Goal: Task Accomplishment & Management: Manage account settings

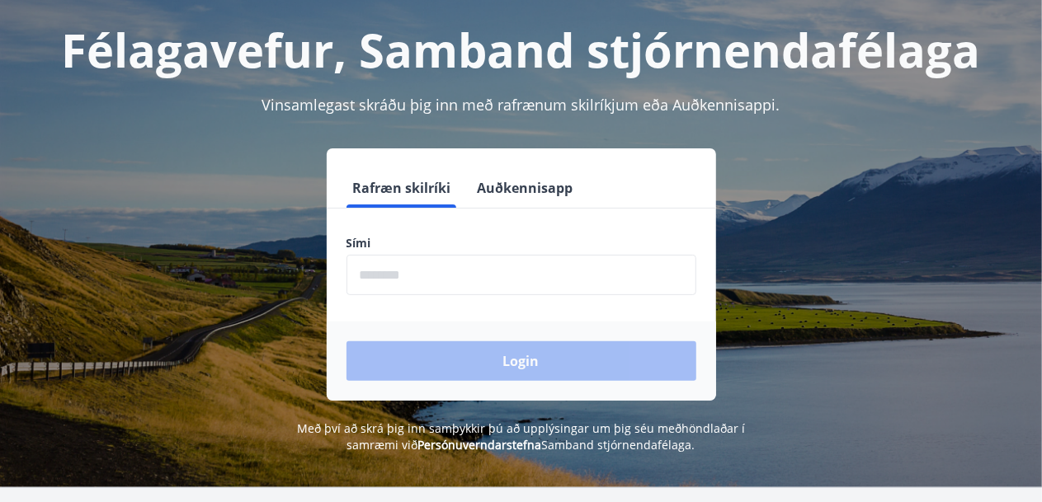
scroll to position [165, 0]
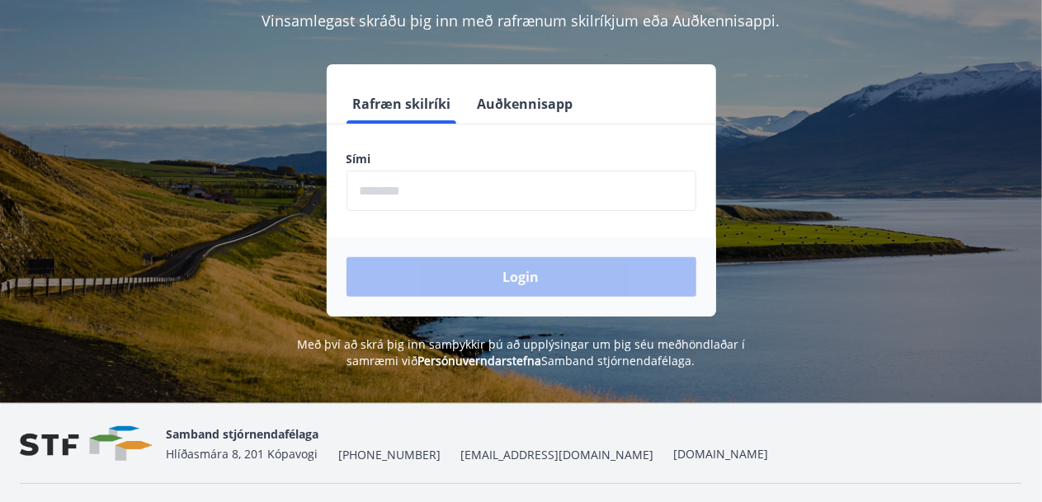
click at [431, 186] on input "phone" at bounding box center [521, 191] width 350 height 40
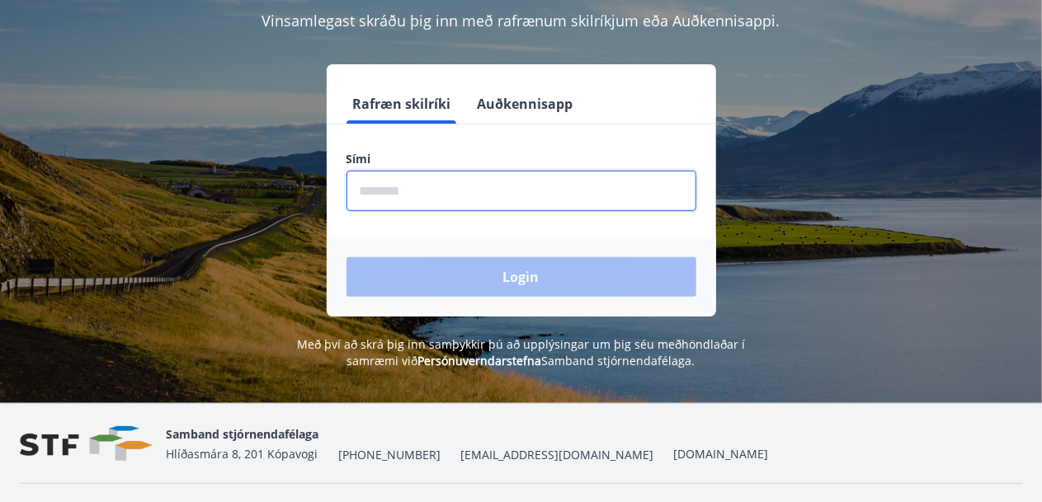
type input "********"
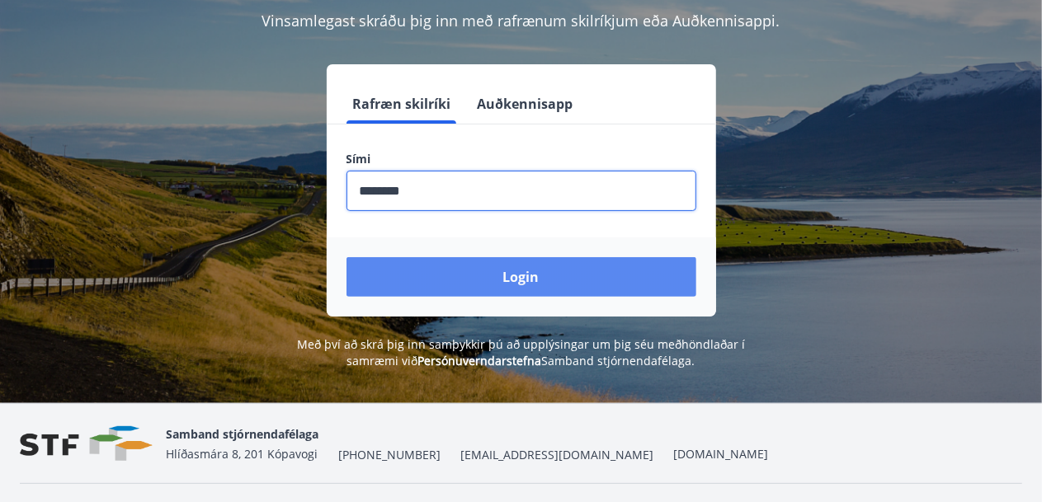
click at [543, 279] on button "Login" at bounding box center [521, 277] width 350 height 40
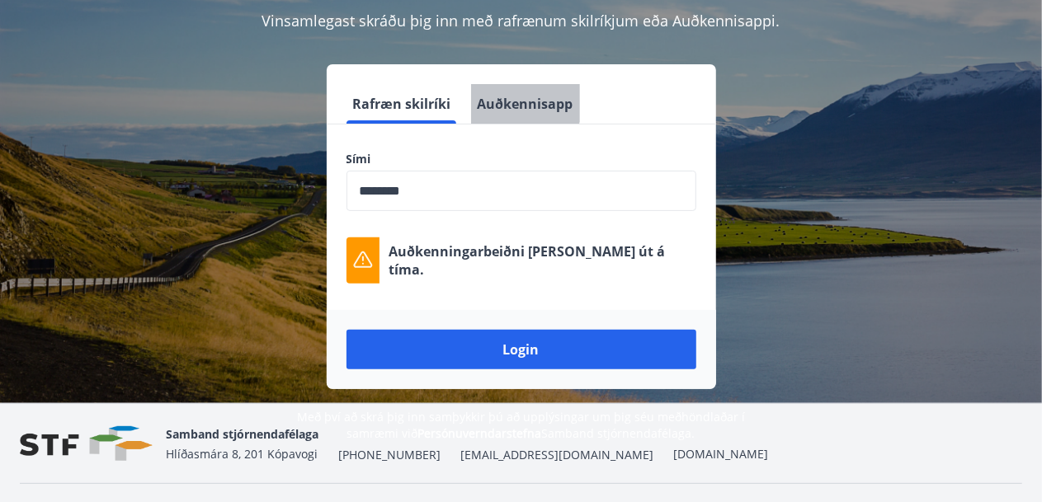
click at [520, 102] on button "Auðkennisapp" at bounding box center [525, 104] width 109 height 40
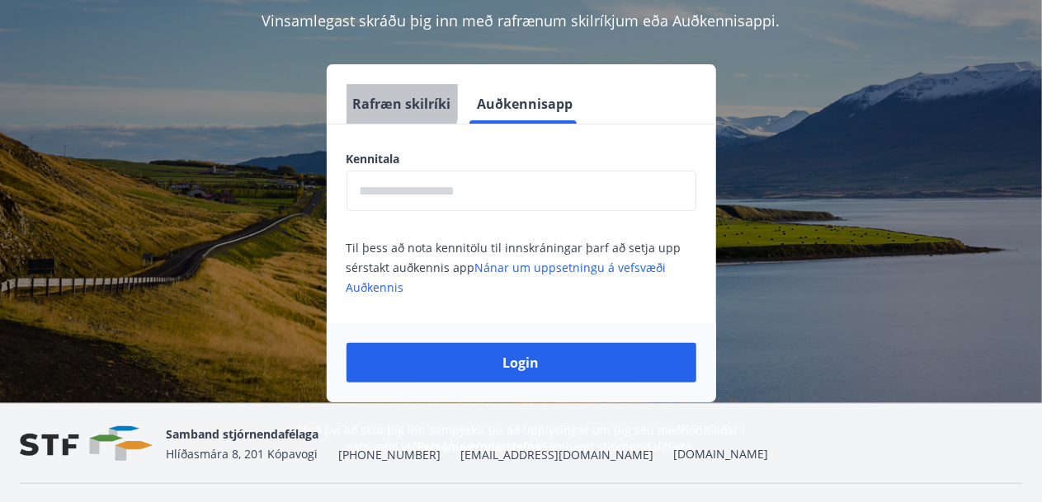
click at [384, 100] on button "Rafræn skilríki" at bounding box center [401, 104] width 111 height 40
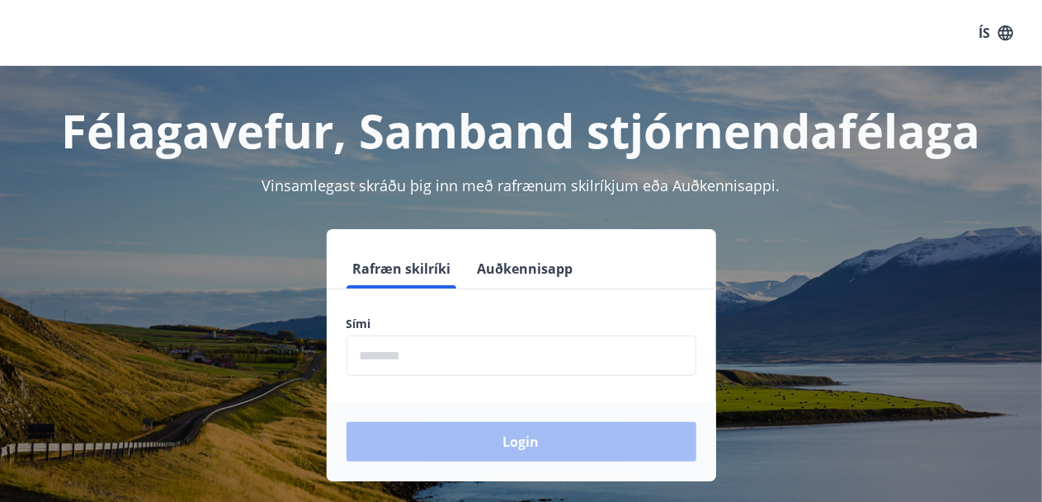
click at [462, 362] on input "phone" at bounding box center [521, 356] width 350 height 40
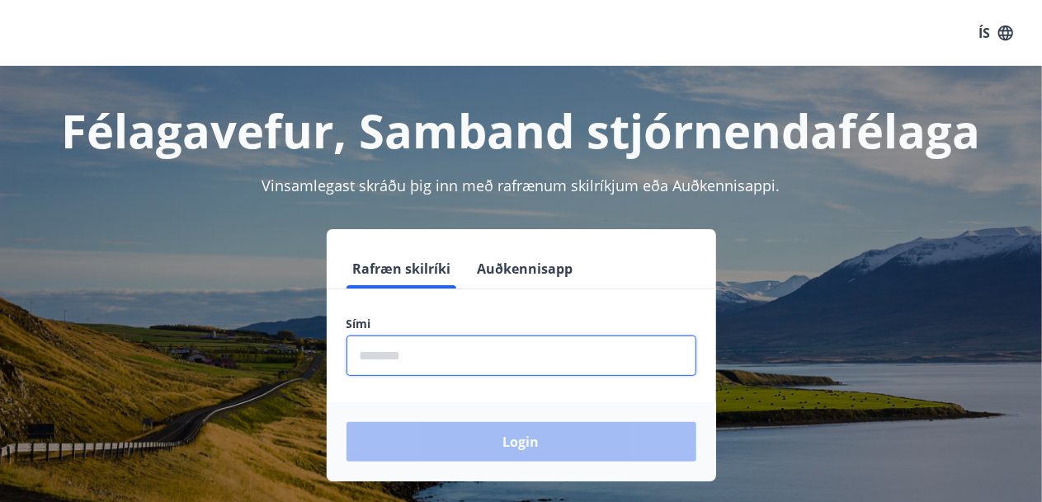
type input "********"
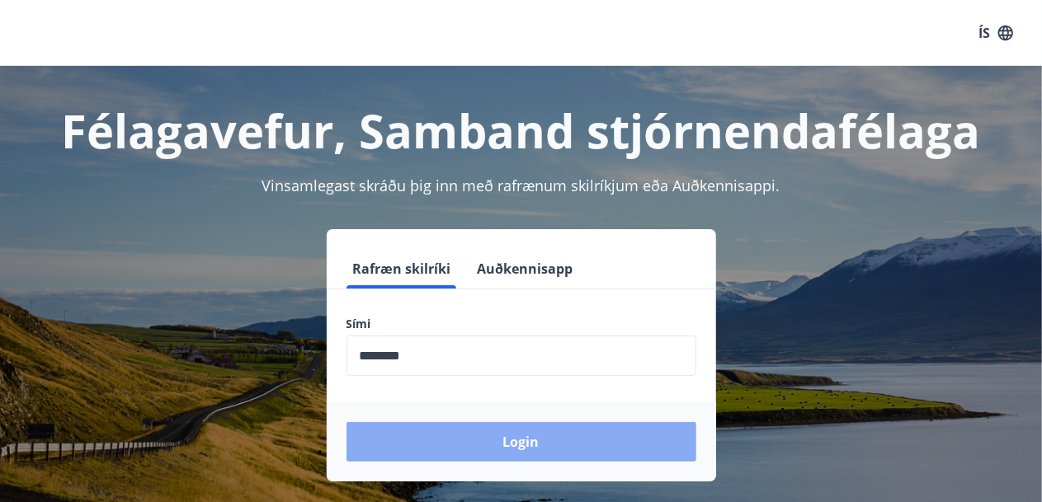
click at [535, 450] on button "Login" at bounding box center [521, 442] width 350 height 40
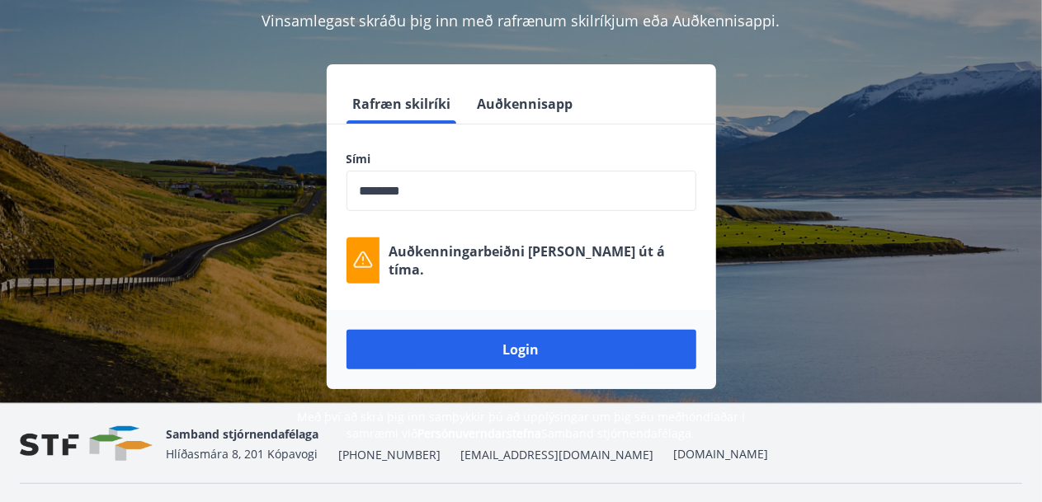
scroll to position [82, 0]
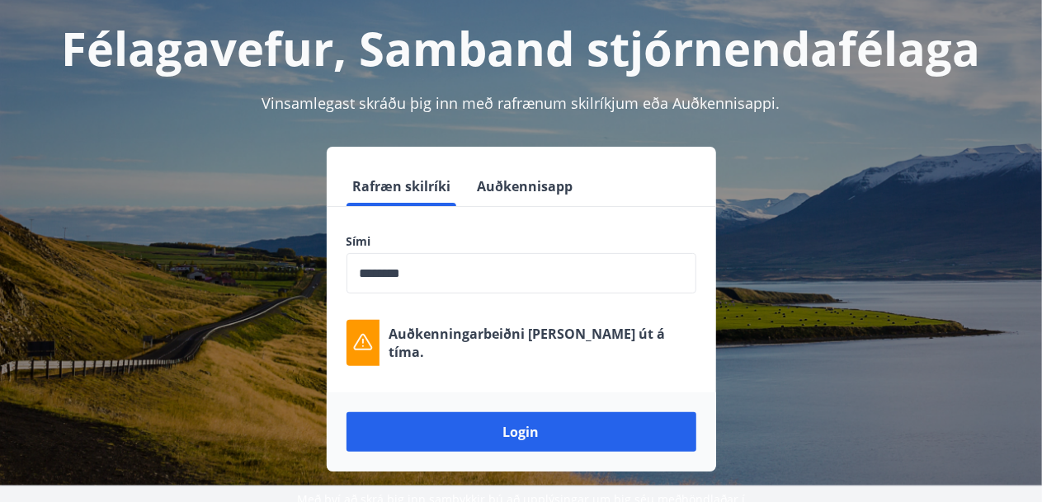
click at [525, 183] on button "Auðkennisapp" at bounding box center [525, 187] width 109 height 40
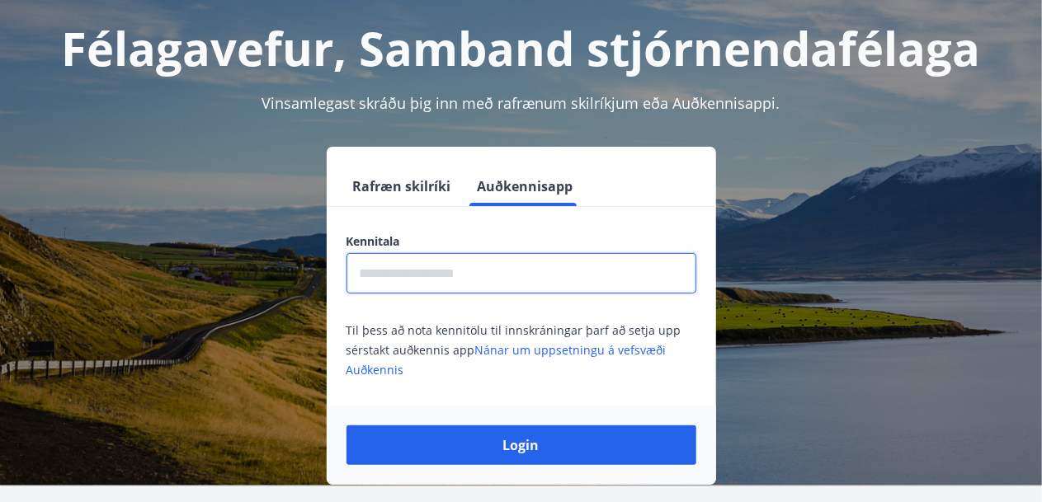
drag, startPoint x: 477, startPoint y: 281, endPoint x: 508, endPoint y: 277, distance: 31.6
click at [477, 281] on input "text" at bounding box center [521, 273] width 350 height 40
type input "**********"
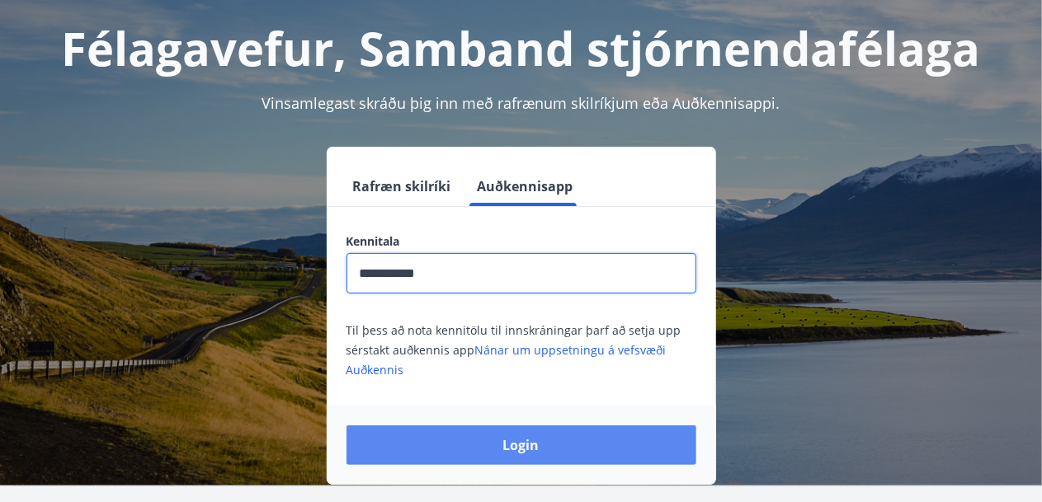
click at [482, 439] on button "Login" at bounding box center [521, 446] width 350 height 40
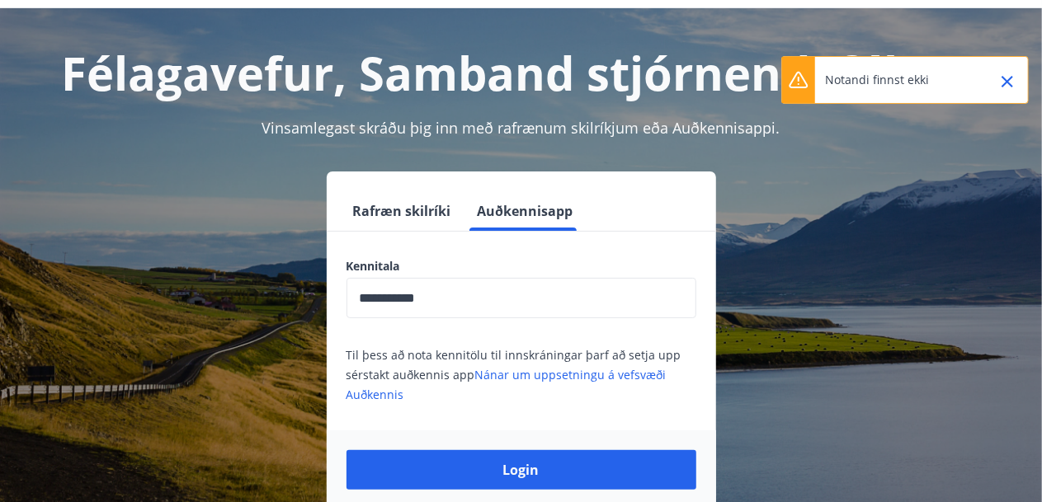
scroll to position [0, 0]
